Goal: Complete application form

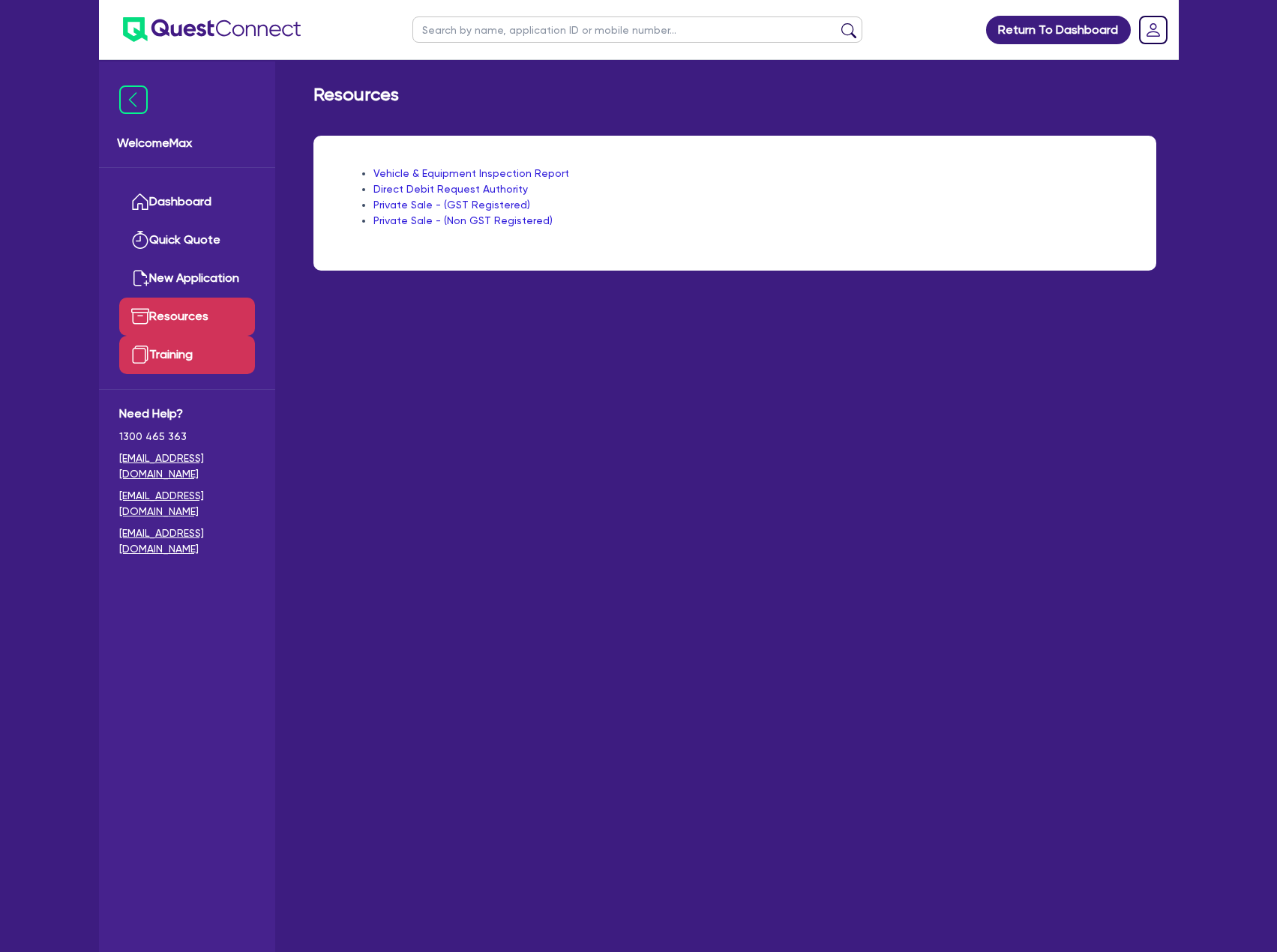
click at [171, 358] on link "Training" at bounding box center [187, 354] width 136 height 38
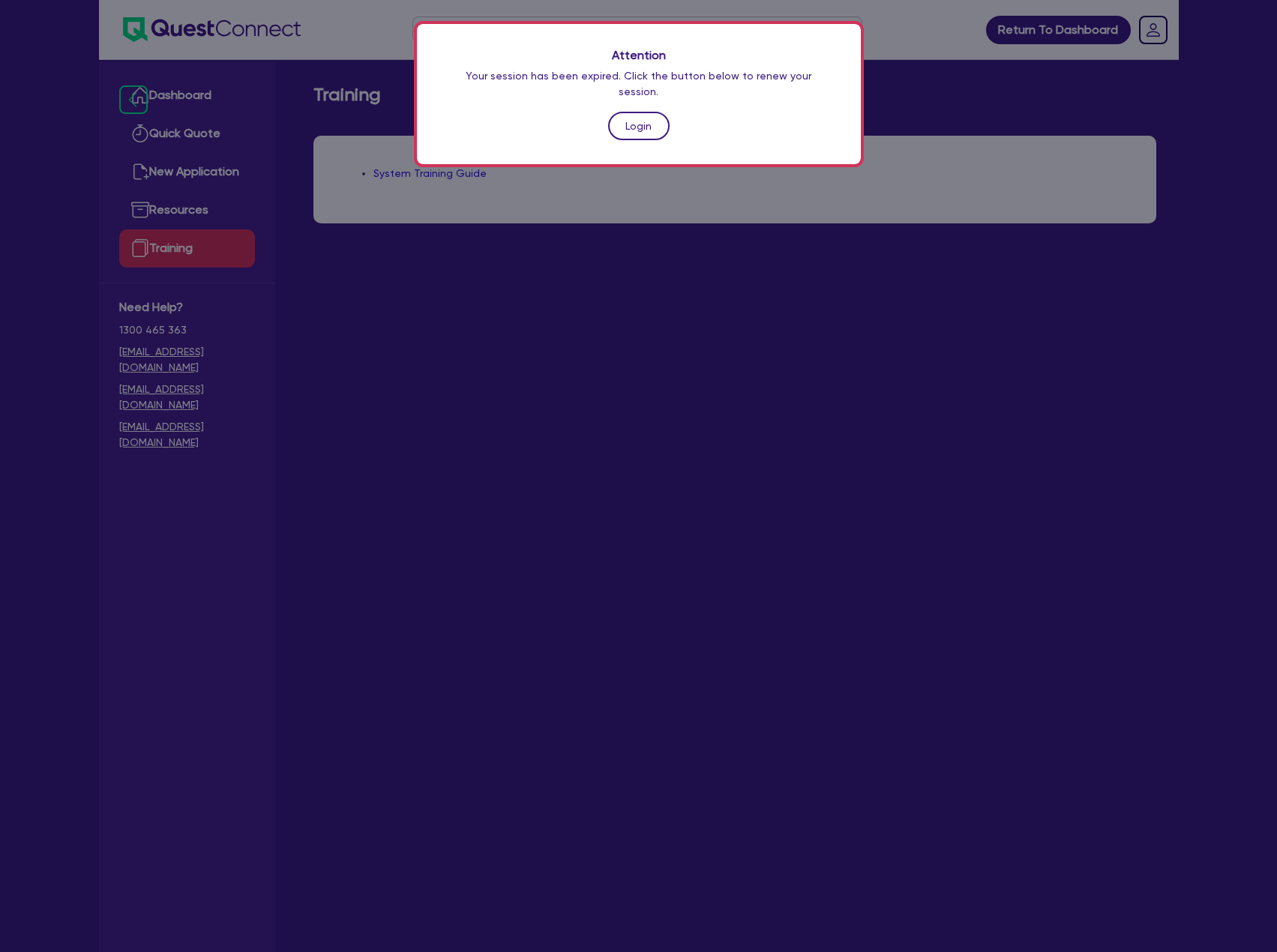
click at [644, 114] on link "Login" at bounding box center [639, 126] width 62 height 28
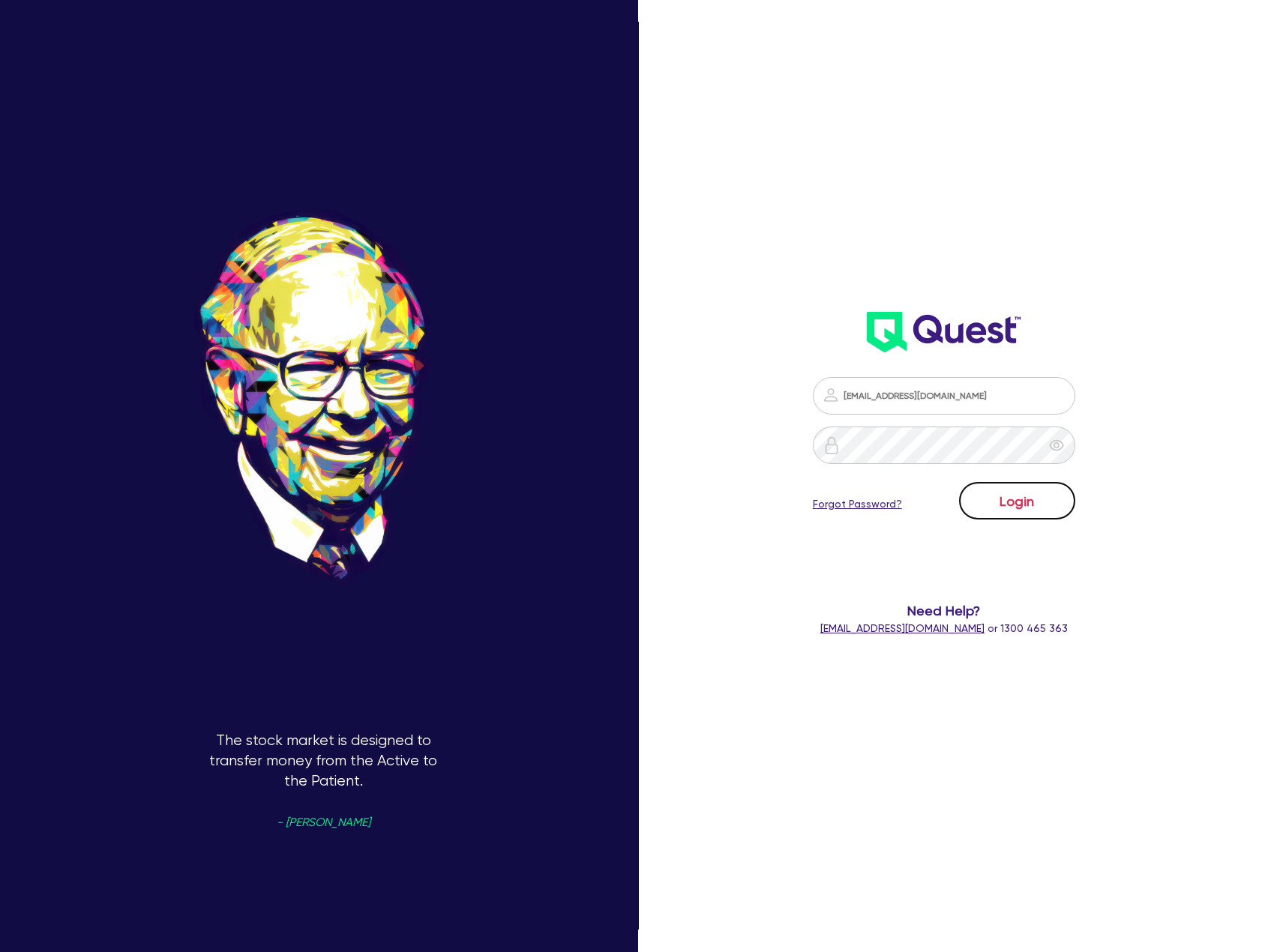
click at [1027, 504] on button "Login" at bounding box center [1017, 500] width 116 height 37
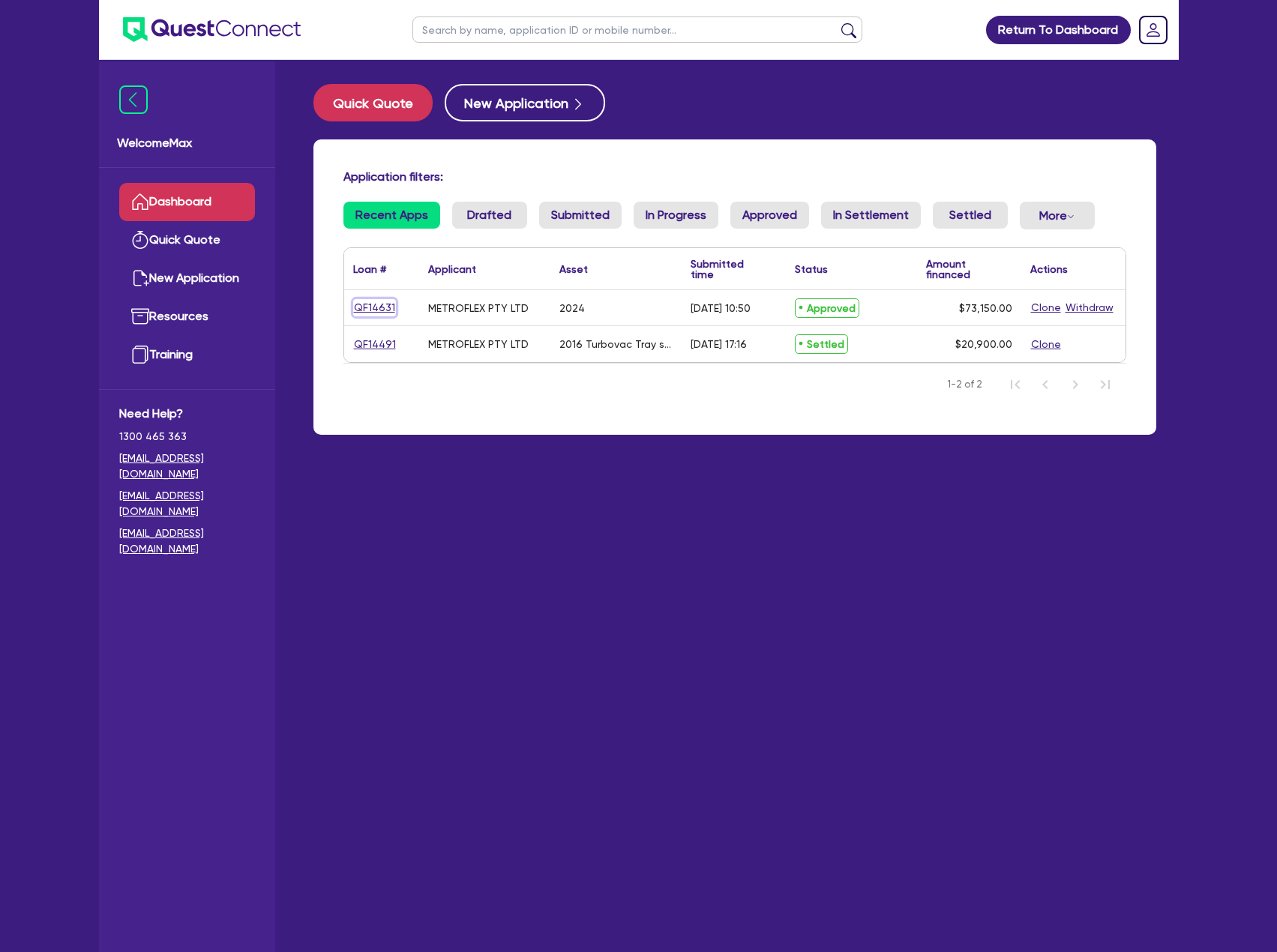
click at [380, 312] on link "QF14631" at bounding box center [374, 308] width 43 height 17
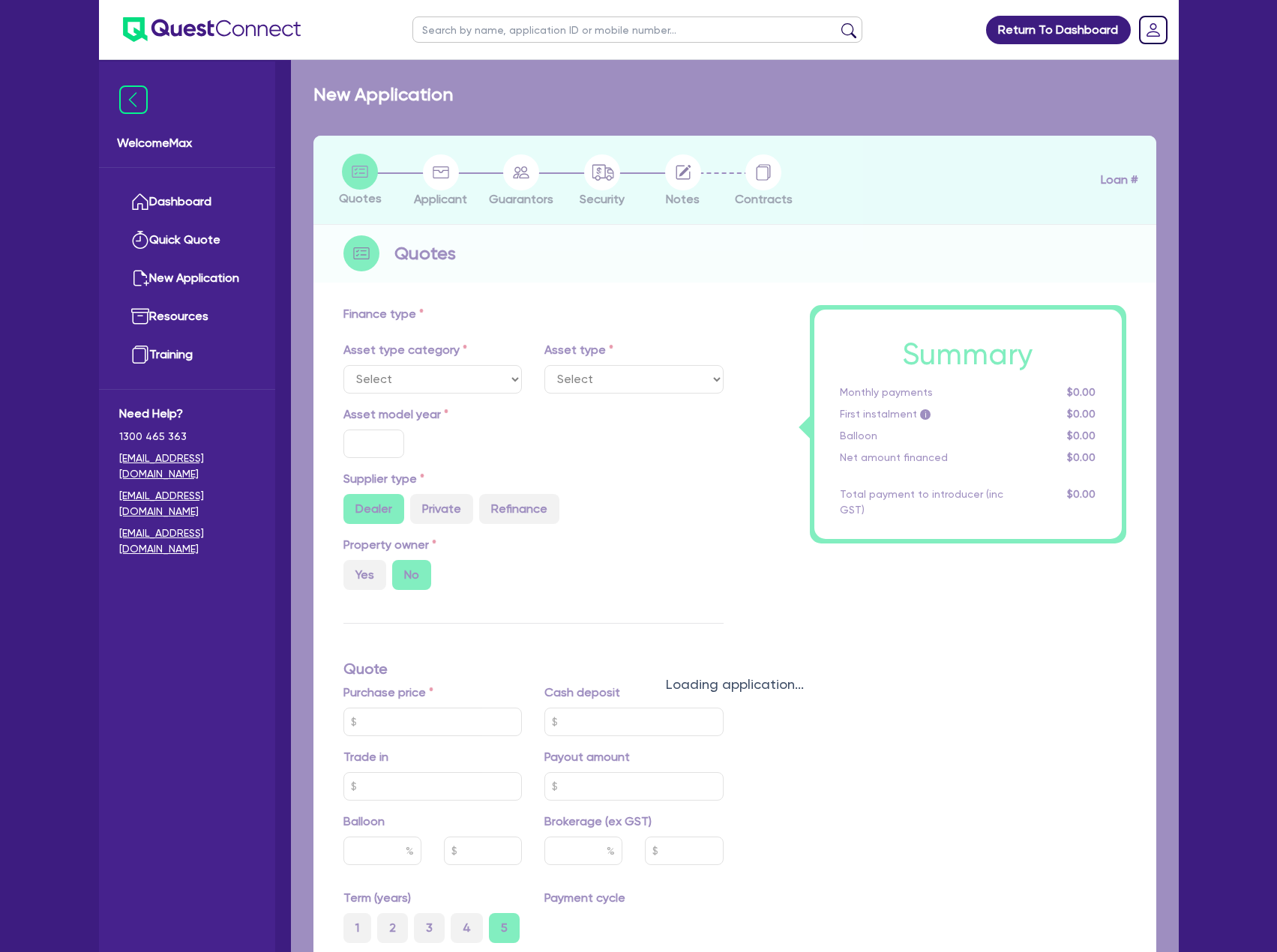
select select "TERTIARY_ASSETS"
type input "2024"
type input "73,150"
type input "9"
type input "6,583.5"
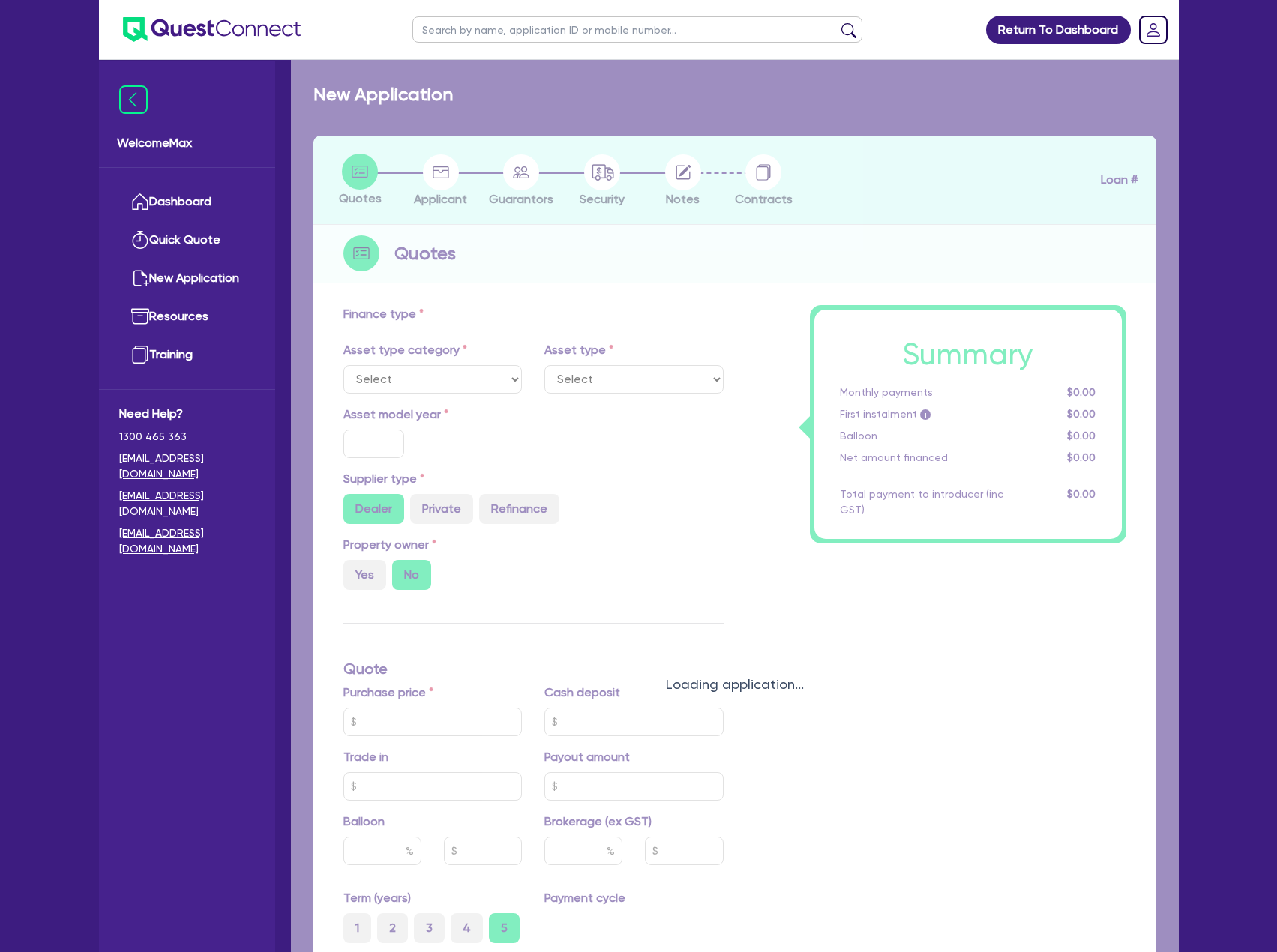
type input "17.95"
select select "OTHER_TERTIARY"
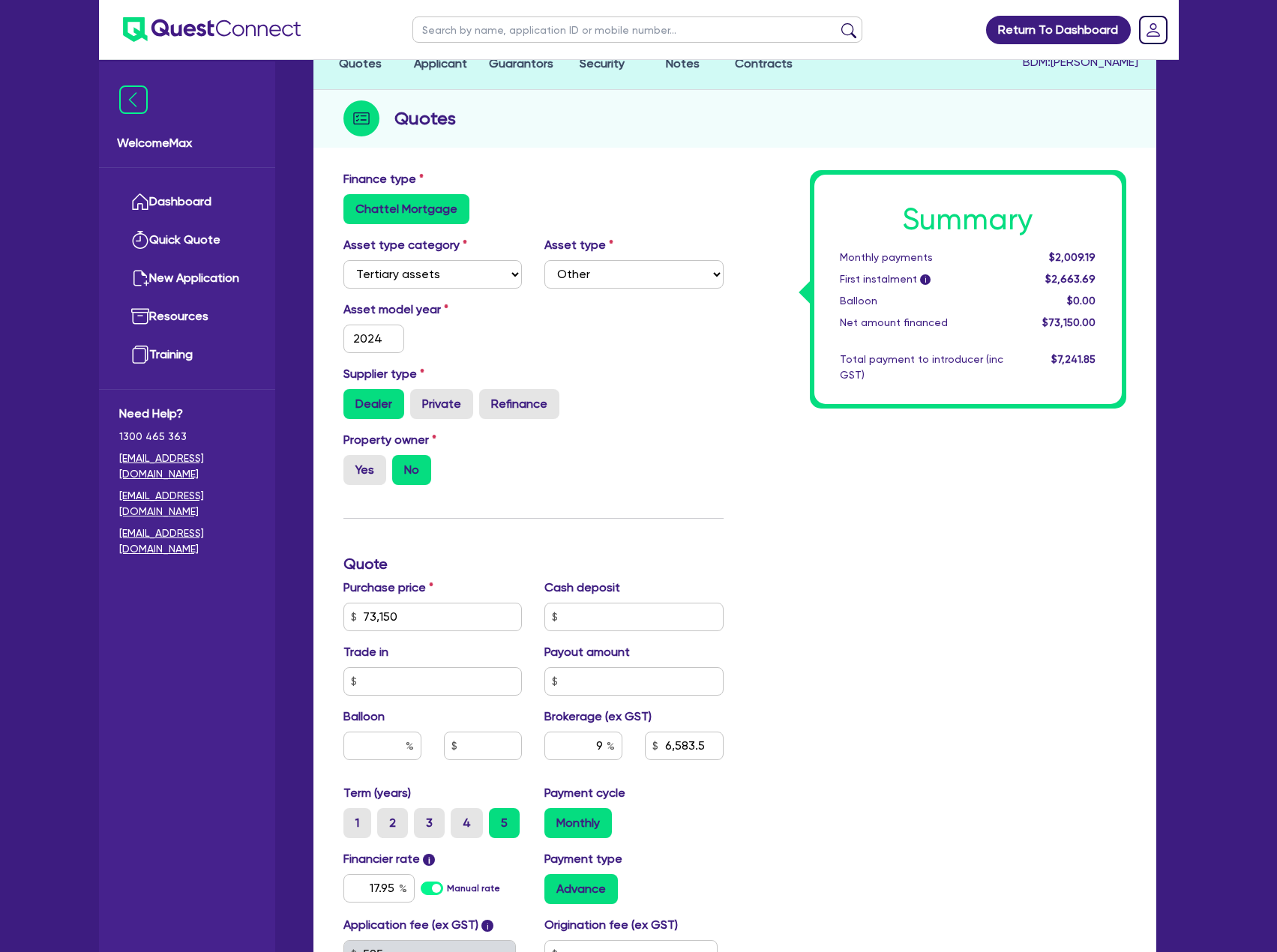
scroll to position [225, 0]
